Goal: Task Accomplishment & Management: Manage account settings

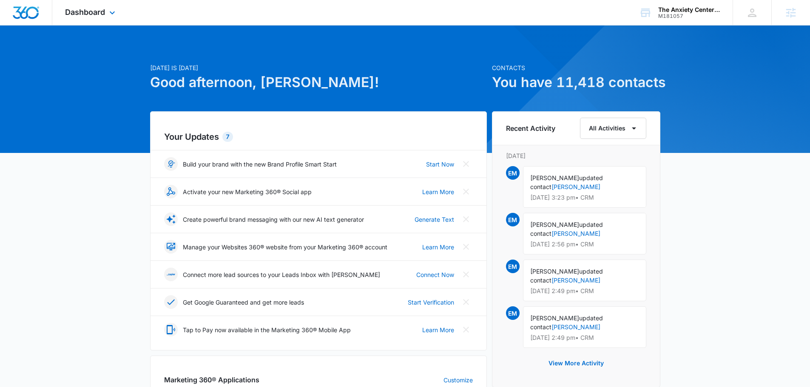
click at [79, 2] on div "Dashboard Apps Reputation Websites Forms CRM Email Social Payments POS Content …" at bounding box center [91, 12] width 78 height 25
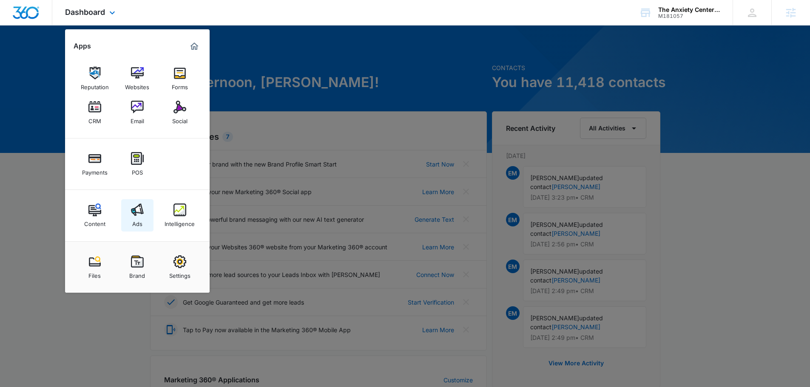
click at [139, 203] on link "Ads" at bounding box center [137, 215] width 32 height 32
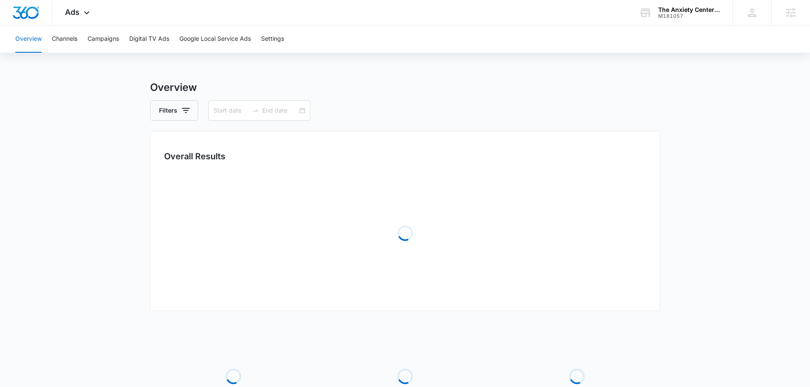
type input "07/04/2025"
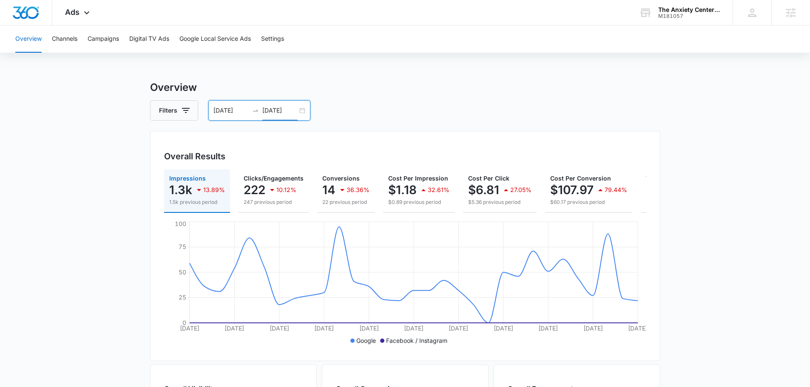
click at [278, 111] on input "08/03/2025" at bounding box center [279, 110] width 35 height 9
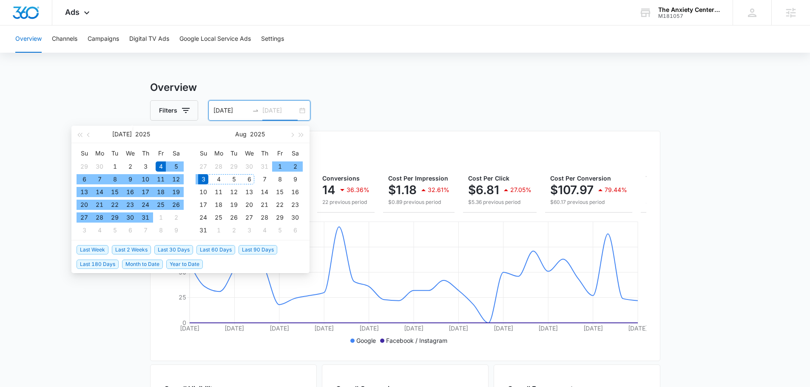
type input "08/03/2025"
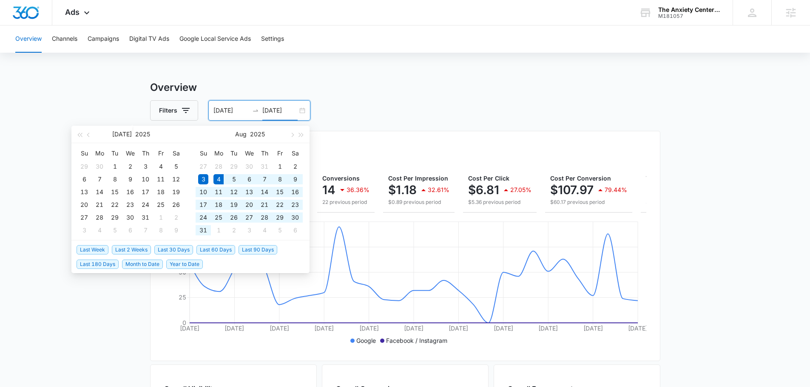
click at [174, 245] on span "Last 30 Days" at bounding box center [173, 249] width 39 height 9
type input "08/04/2025"
type input "09/03/2025"
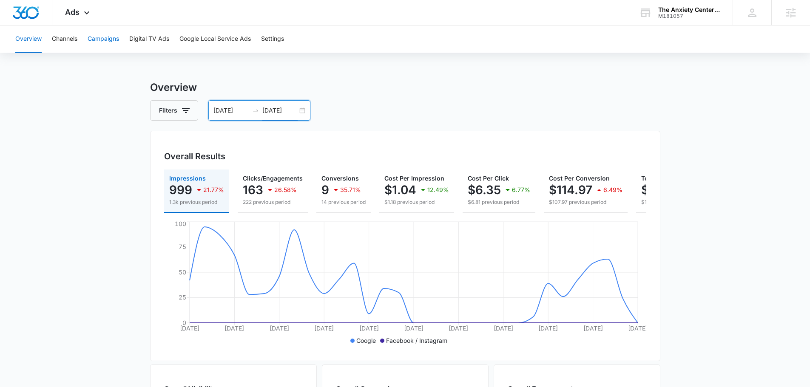
click at [108, 40] on button "Campaigns" at bounding box center [103, 39] width 31 height 27
click at [88, 14] on icon at bounding box center [87, 15] width 10 height 10
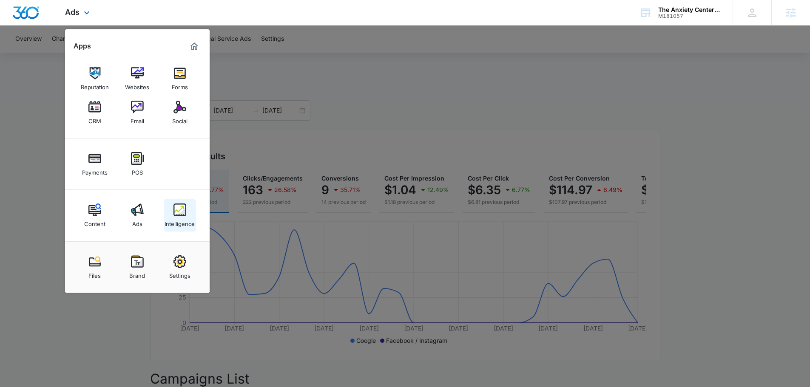
click at [191, 213] on link "Intelligence" at bounding box center [180, 215] width 32 height 32
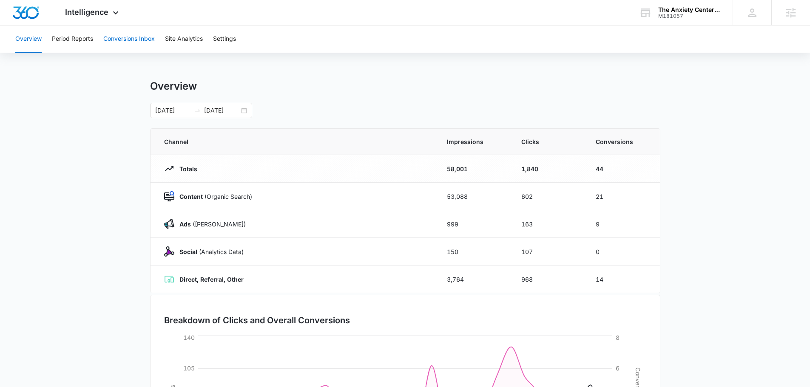
click at [114, 42] on button "Conversions Inbox" at bounding box center [128, 39] width 51 height 27
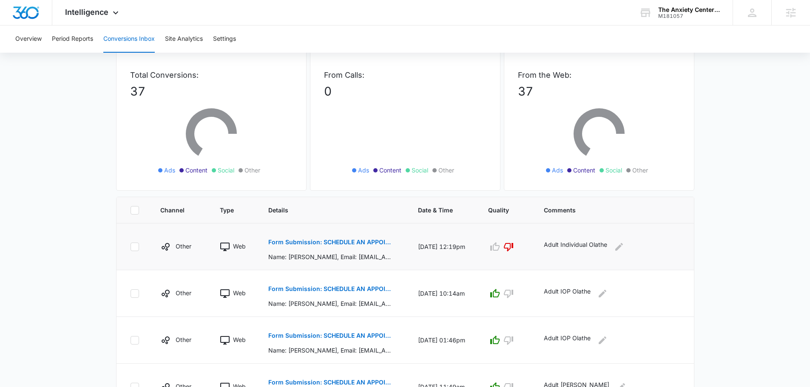
scroll to position [43, 0]
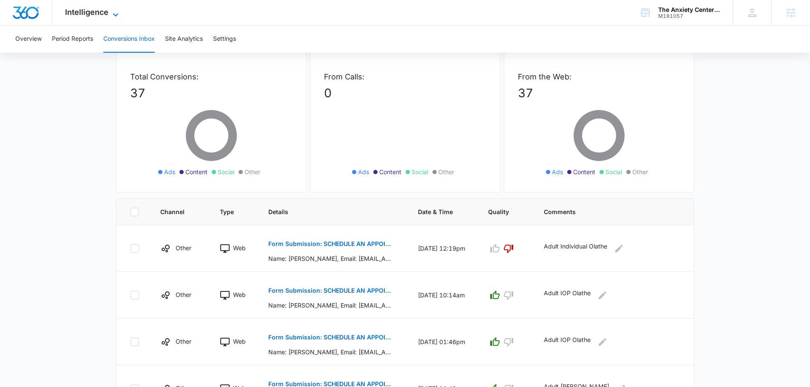
click at [79, 9] on span "Intelligence" at bounding box center [86, 12] width 43 height 9
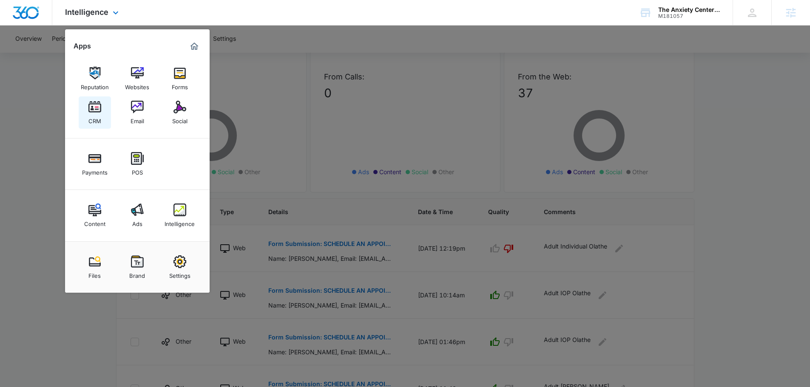
click at [87, 115] on link "CRM" at bounding box center [95, 113] width 32 height 32
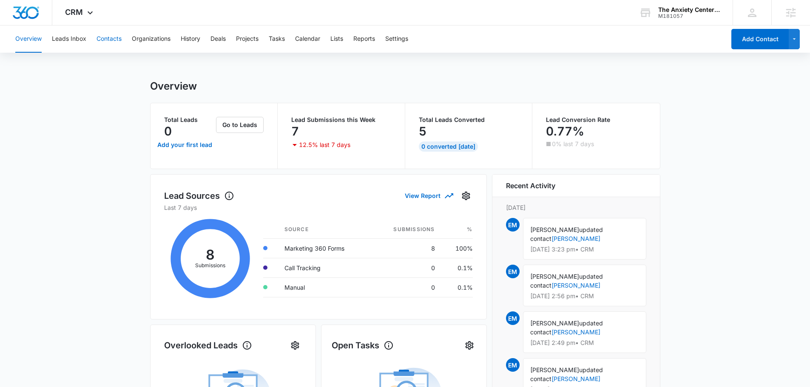
click at [104, 33] on button "Contacts" at bounding box center [109, 39] width 25 height 27
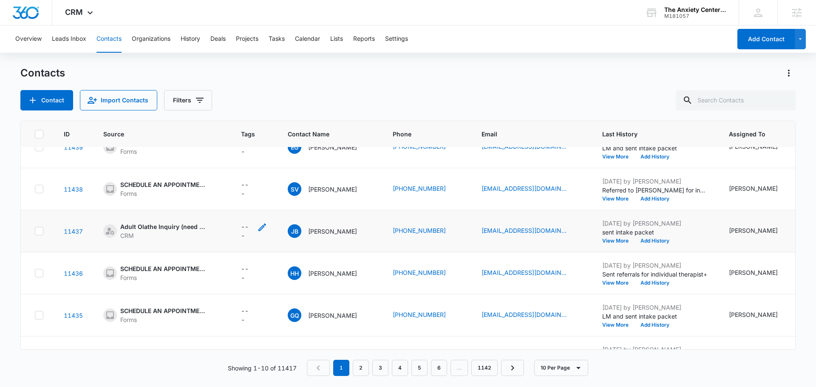
scroll to position [225, 0]
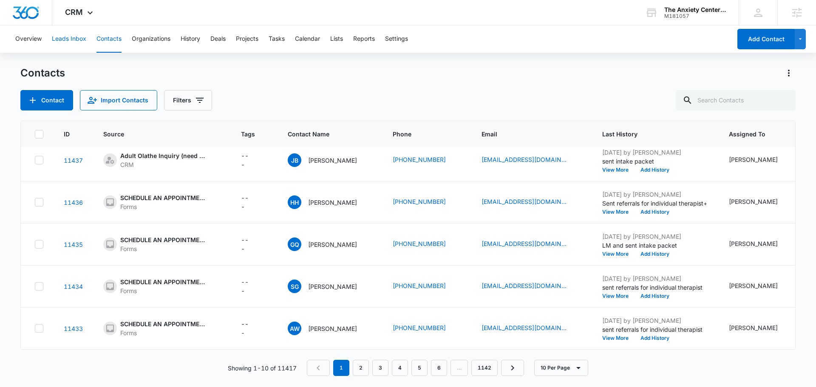
click at [75, 37] on button "Leads Inbox" at bounding box center [69, 39] width 34 height 27
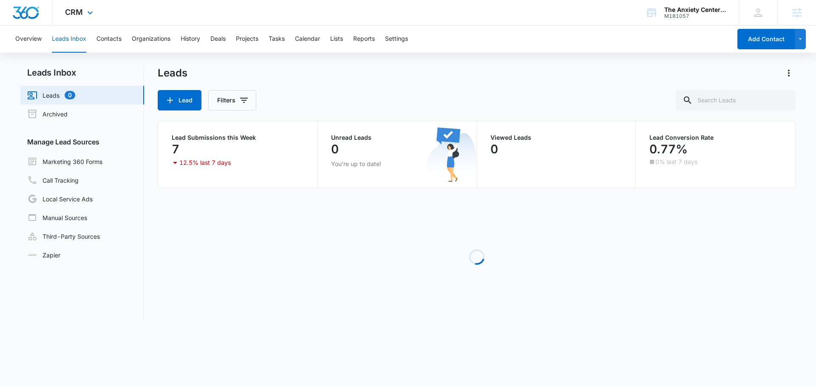
click at [75, 17] on div "CRM Apps Reputation Websites Forms CRM Email Social Payments POS Content Ads In…" at bounding box center [80, 12] width 56 height 25
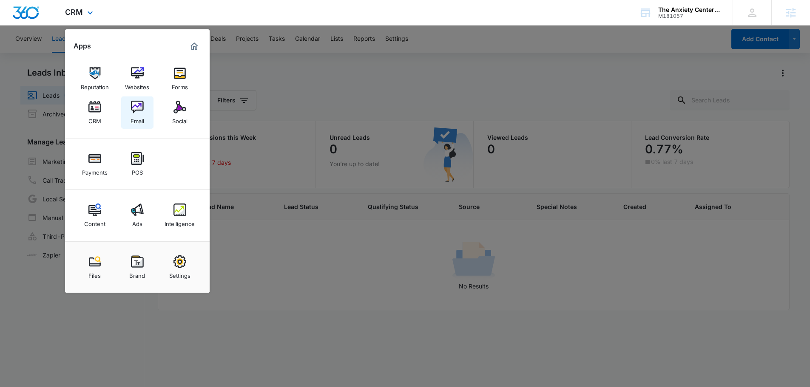
click at [132, 102] on img at bounding box center [137, 107] width 13 height 13
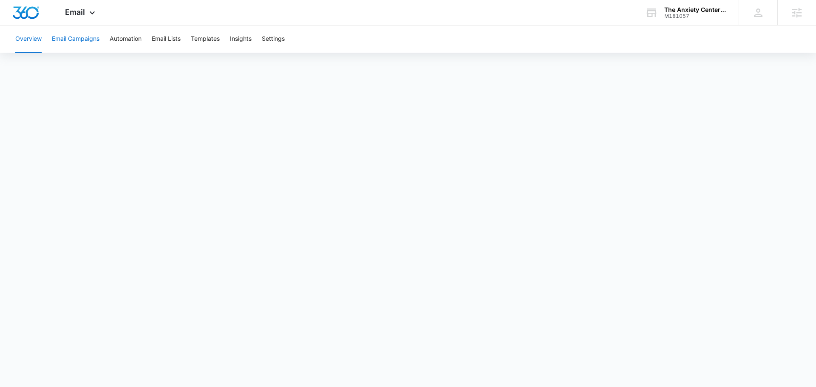
click at [73, 43] on button "Email Campaigns" at bounding box center [76, 39] width 48 height 27
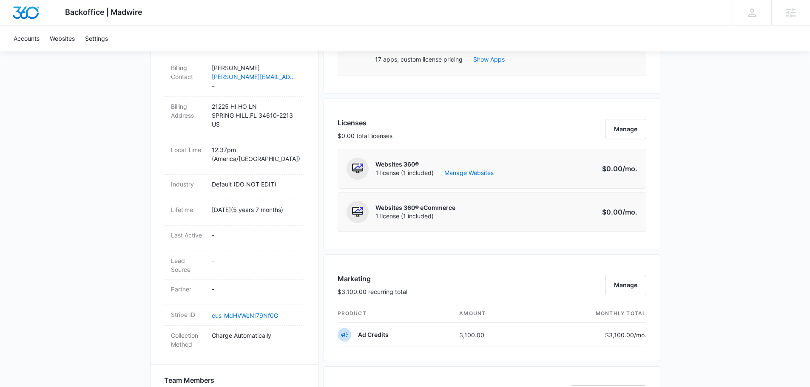
scroll to position [255, 0]
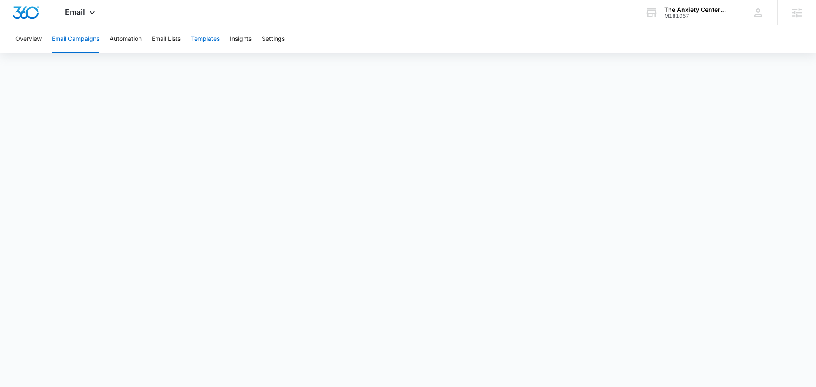
click at [200, 40] on button "Templates" at bounding box center [205, 39] width 29 height 27
click at [68, 28] on button "Email Campaigns" at bounding box center [76, 39] width 48 height 27
click at [157, 40] on button "Email Lists" at bounding box center [166, 39] width 29 height 27
click at [68, 35] on button "Email Campaigns" at bounding box center [76, 39] width 48 height 27
click at [30, 34] on button "Overview" at bounding box center [28, 39] width 26 height 27
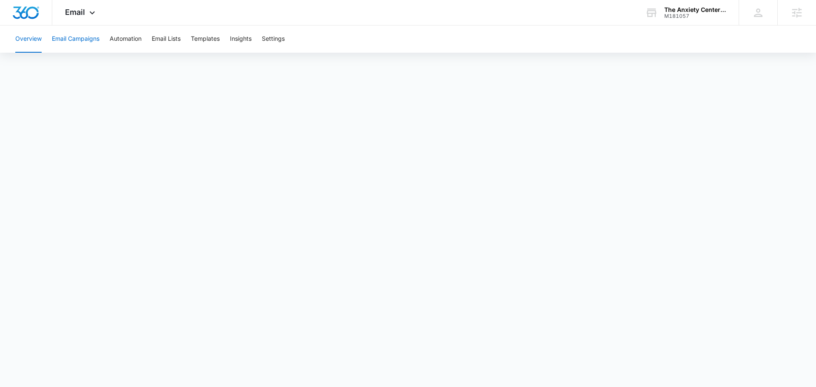
click at [78, 41] on button "Email Campaigns" at bounding box center [76, 39] width 48 height 27
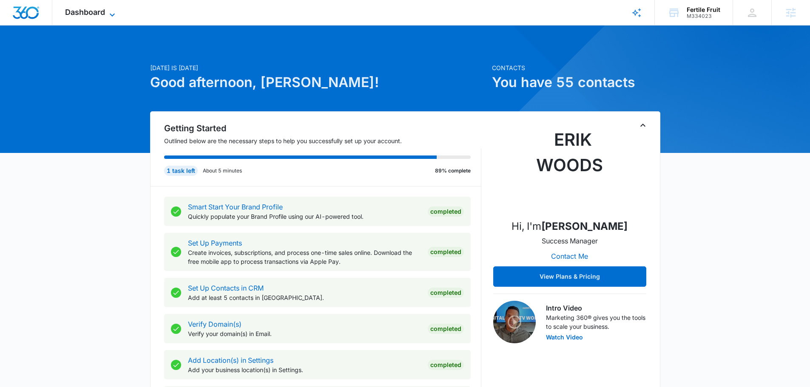
click at [85, 12] on span "Dashboard" at bounding box center [85, 12] width 40 height 9
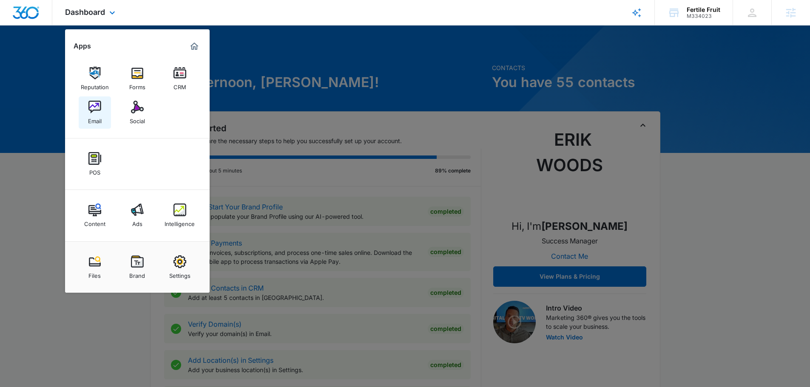
click at [105, 111] on link "Email" at bounding box center [95, 113] width 32 height 32
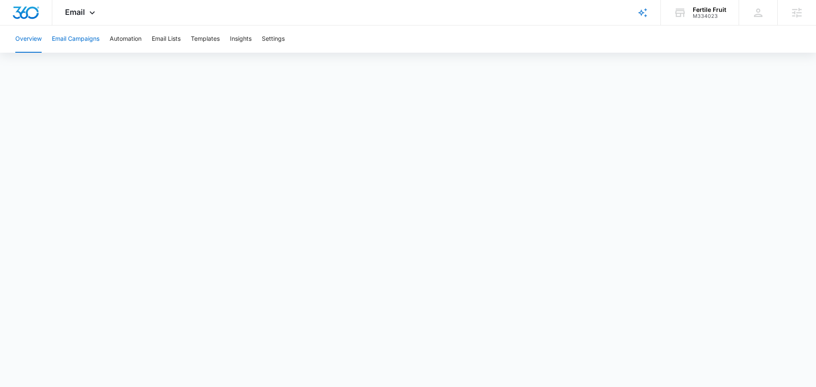
click at [77, 34] on button "Email Campaigns" at bounding box center [76, 39] width 48 height 27
click at [172, 42] on button "Email Lists" at bounding box center [166, 39] width 29 height 27
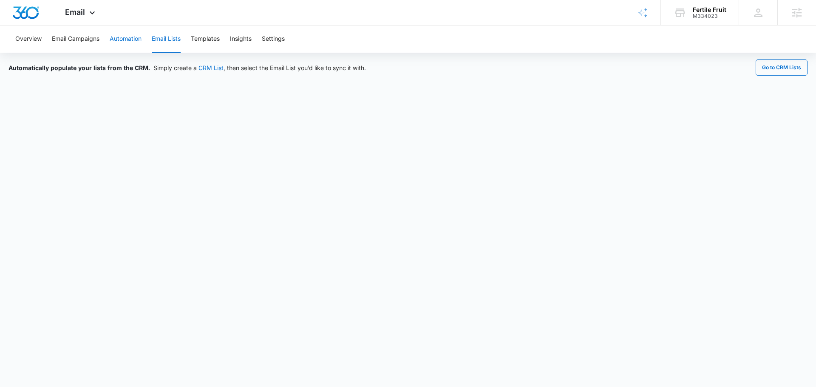
click at [132, 37] on button "Automation" at bounding box center [126, 39] width 32 height 27
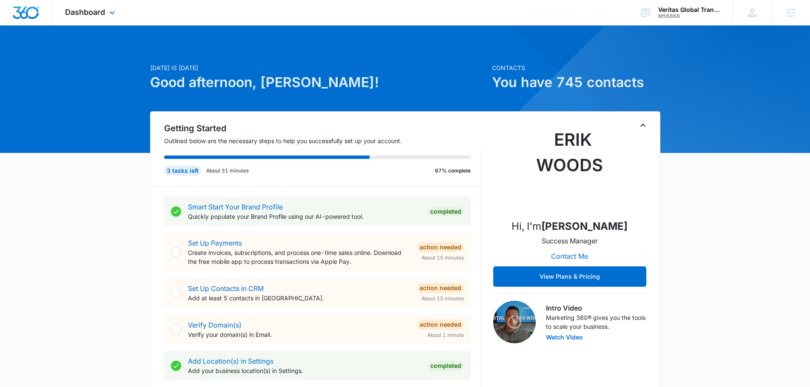
click at [88, 2] on div "Dashboard Apps Reputation Websites Forms CRM Email Social Payments POS Content …" at bounding box center [91, 12] width 78 height 25
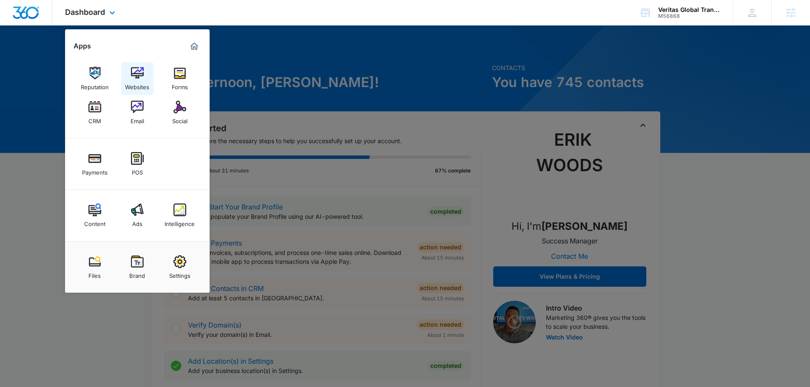
click at [141, 80] on div "Websites" at bounding box center [137, 85] width 24 height 11
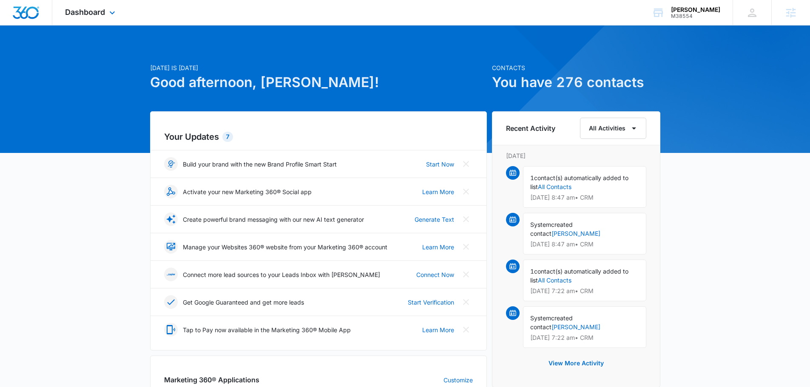
click at [103, 3] on div "Dashboard Apps Reputation Websites Forms CRM Email Social Shop Payments POS Con…" at bounding box center [91, 12] width 78 height 25
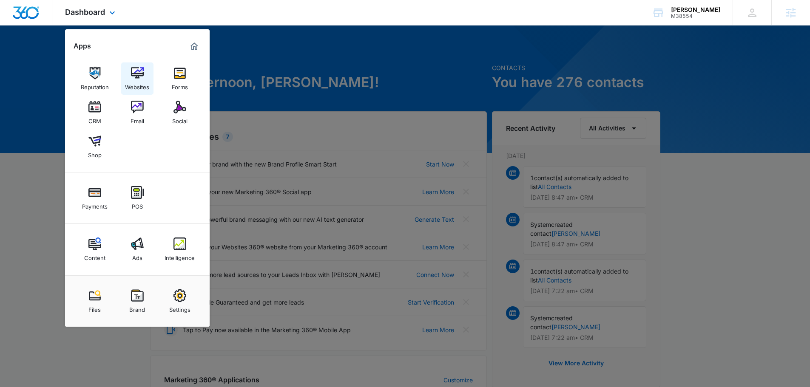
click at [136, 72] on img at bounding box center [137, 73] width 13 height 13
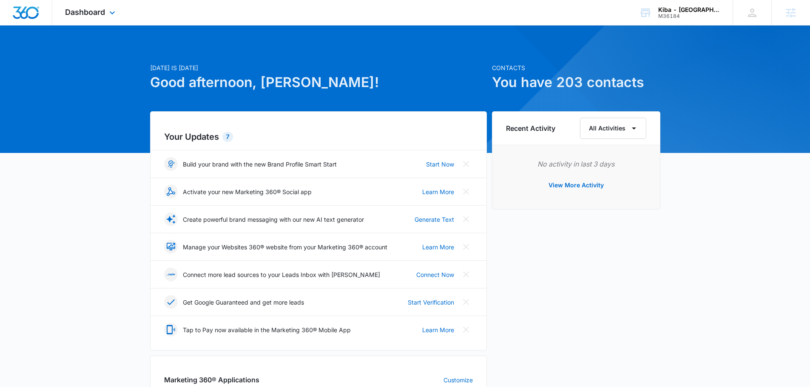
click at [91, 18] on div "Dashboard Apps Reputation Websites Forms CRM Email Social Shop Payments POS Con…" at bounding box center [91, 12] width 78 height 25
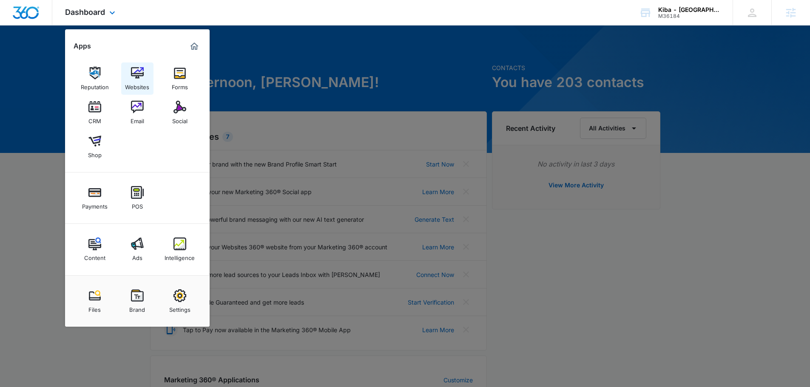
click at [148, 71] on link "Websites" at bounding box center [137, 79] width 32 height 32
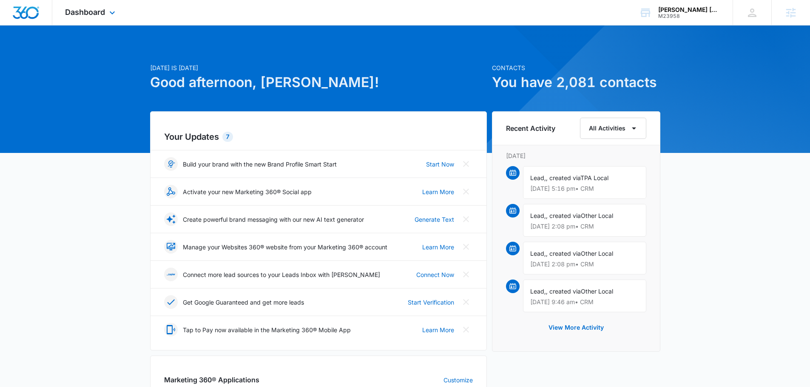
click at [91, 20] on div "Dashboard Apps Reputation Websites Forms CRM Email Social Shop Payments POS Con…" at bounding box center [91, 12] width 78 height 25
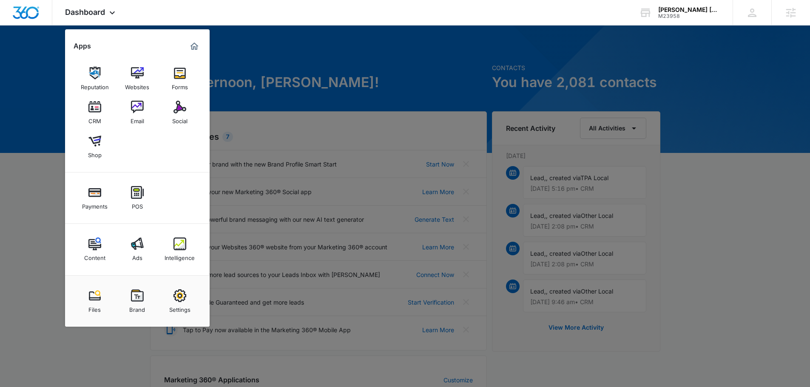
click at [141, 247] on img at bounding box center [137, 244] width 13 height 13
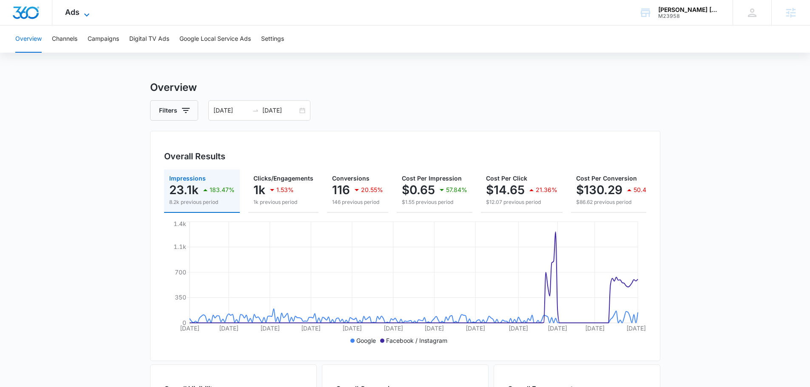
click at [89, 10] on icon at bounding box center [87, 15] width 10 height 10
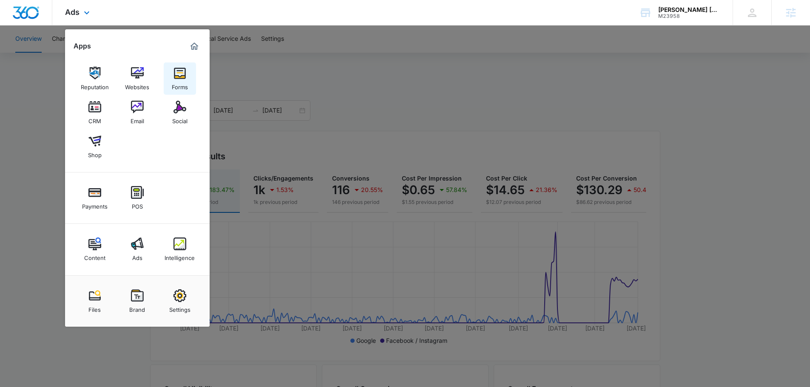
click at [175, 82] on div "Forms" at bounding box center [180, 85] width 16 height 11
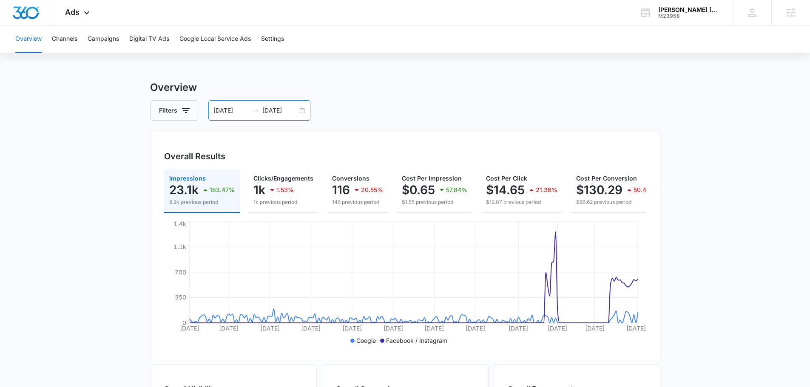
click at [237, 105] on div "01/01/2025 08/18/2025" at bounding box center [259, 110] width 102 height 20
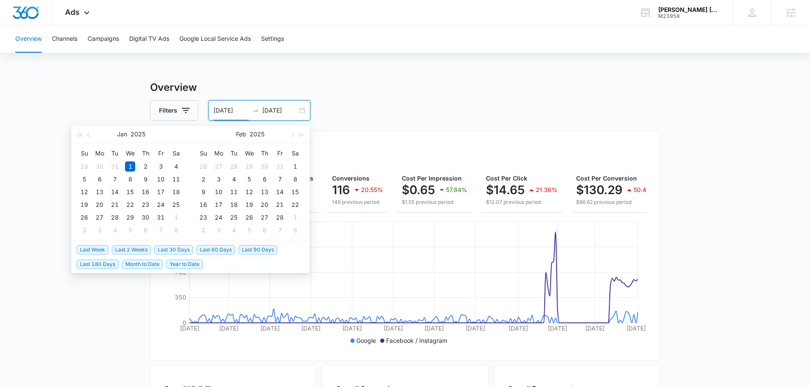
click at [137, 249] on span "Last 2 Weeks" at bounding box center [131, 249] width 39 height 9
type input "08/20/2025"
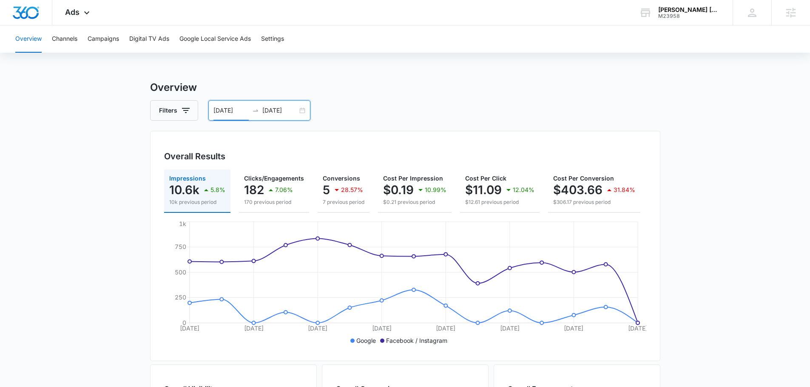
click at [277, 111] on input "09/03/2025" at bounding box center [279, 110] width 35 height 9
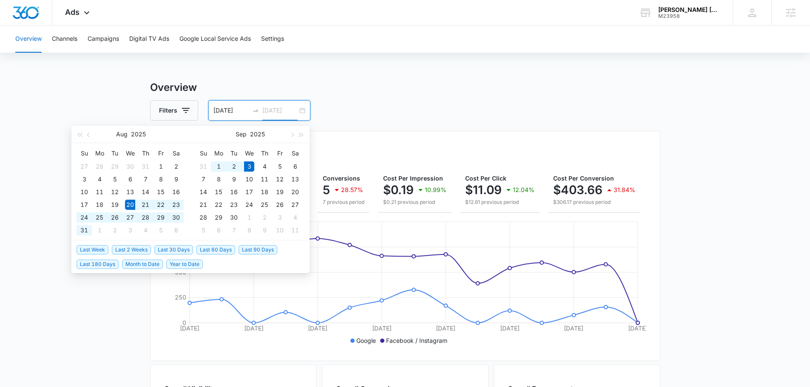
type input "09/03/2025"
click at [95, 248] on span "Last Week" at bounding box center [93, 249] width 32 height 9
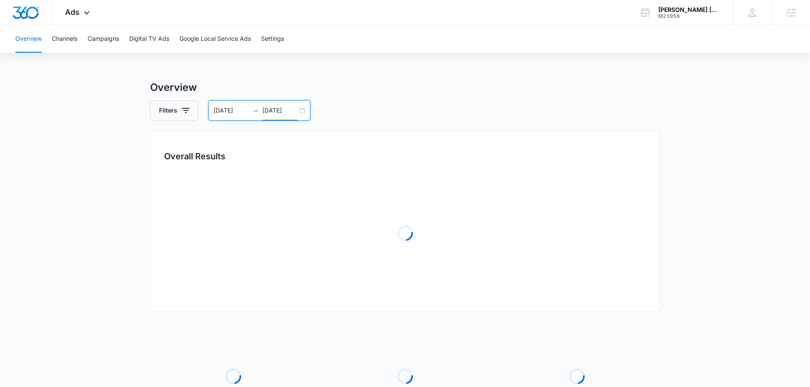
click at [230, 110] on input "08/27/2025" at bounding box center [230, 110] width 35 height 9
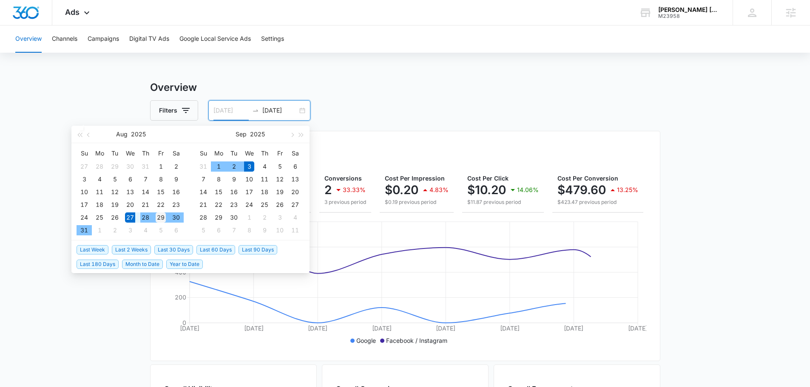
type input "08/29/2025"
click at [162, 217] on div "29" at bounding box center [161, 218] width 10 height 10
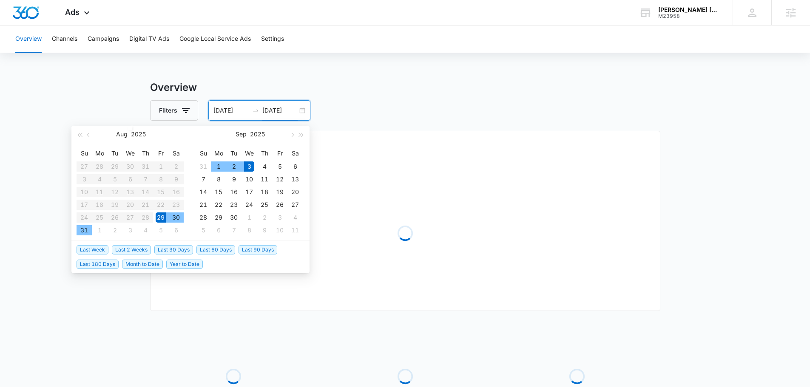
type input "09/03/2025"
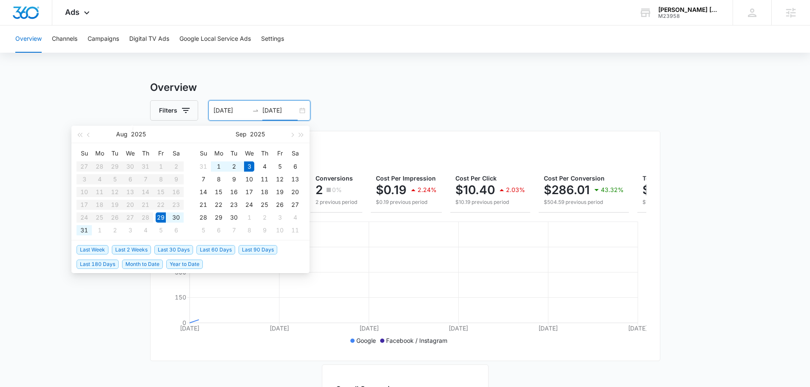
click at [366, 104] on div "Filters 08/29/2025 09/03/2025" at bounding box center [405, 110] width 510 height 20
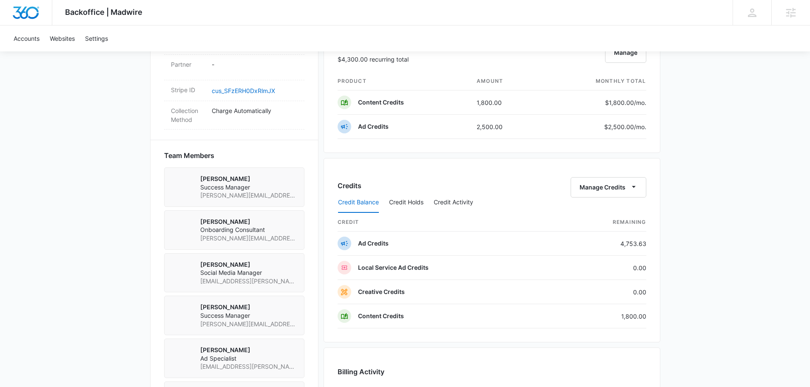
scroll to position [510, 0]
